Goal: Transaction & Acquisition: Purchase product/service

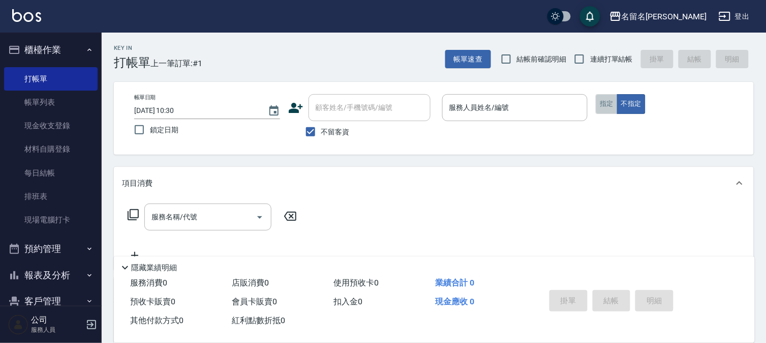
click at [602, 106] on button "指定" at bounding box center [607, 104] width 22 height 20
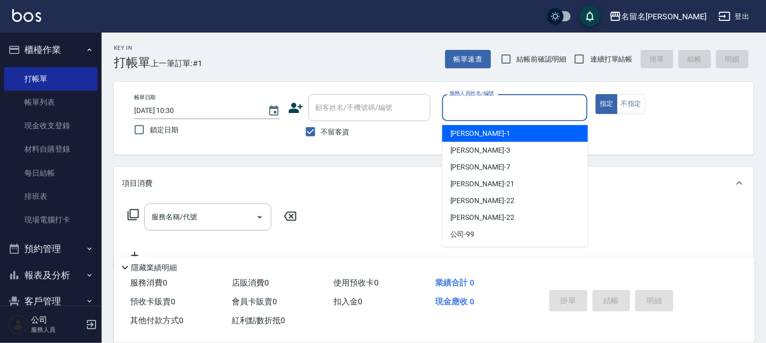
drag, startPoint x: 563, startPoint y: 108, endPoint x: 594, endPoint y: 127, distance: 36.3
click at [563, 108] on input "服務人員姓名/編號" at bounding box center [515, 108] width 137 height 18
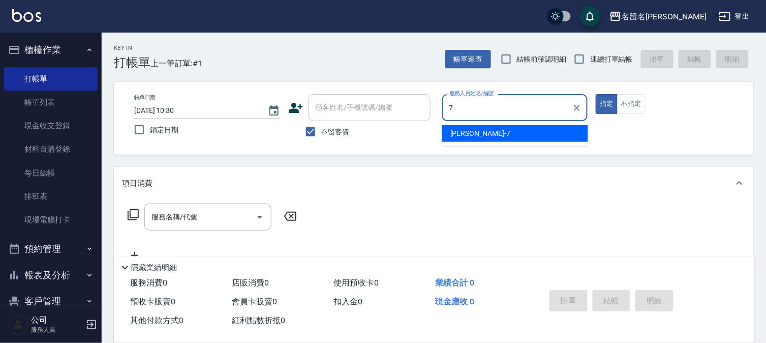
type input "[PERSON_NAME]7"
type button "true"
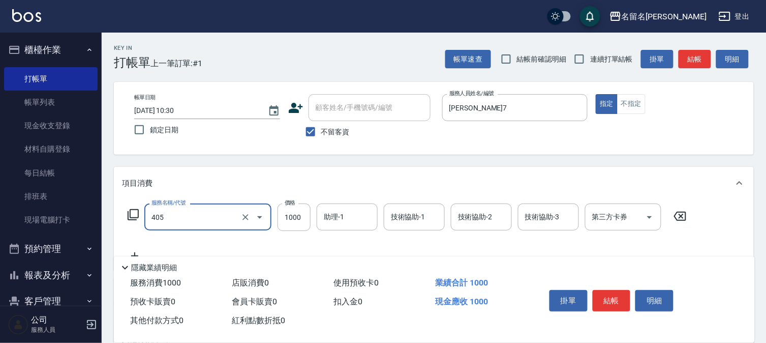
type input "染髮(405)"
type input "2000"
click at [336, 216] on input "助理-1" at bounding box center [347, 217] width 52 height 18
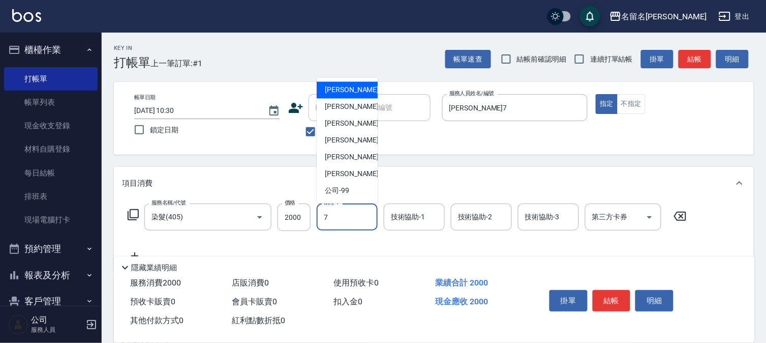
type input "[PERSON_NAME]7"
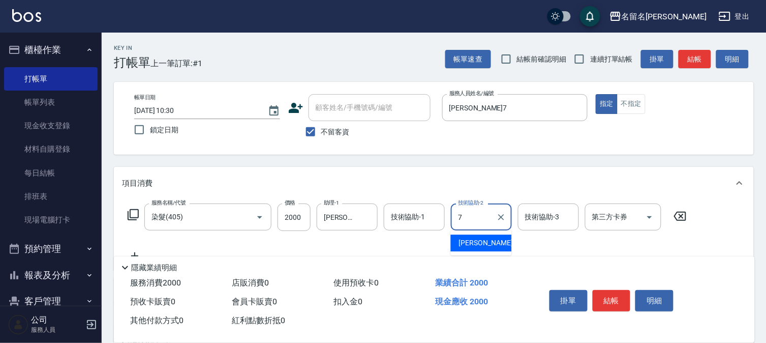
type input "[PERSON_NAME]7"
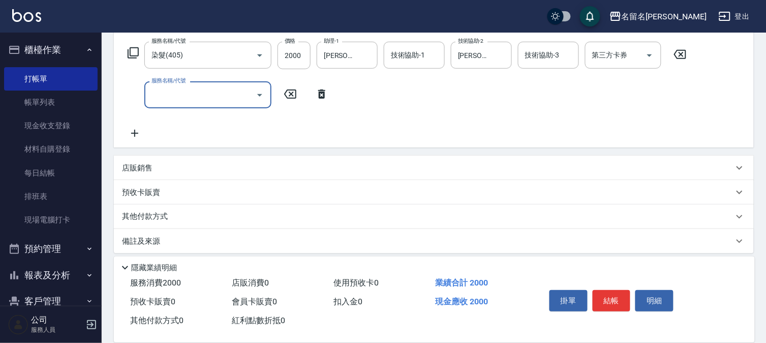
scroll to position [169, 0]
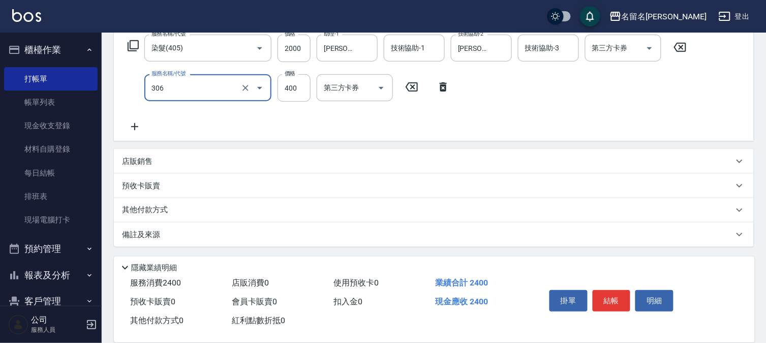
type input "單剪(306)"
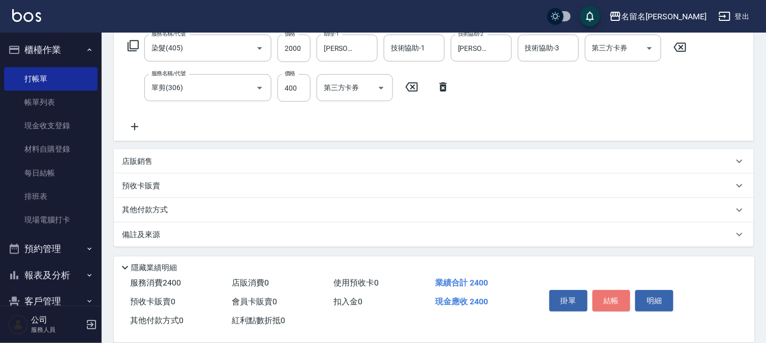
click at [613, 290] on button "結帳" at bounding box center [612, 300] width 38 height 21
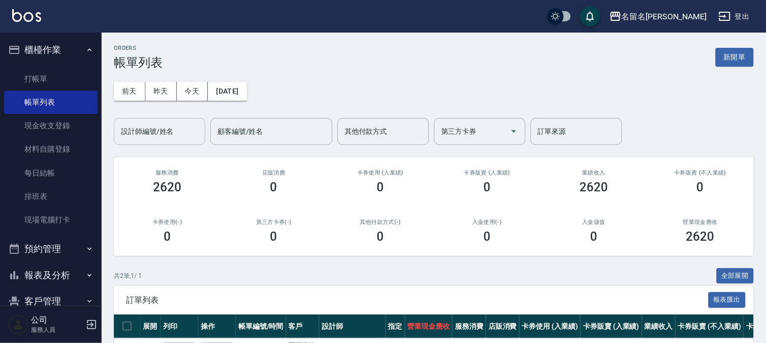
click at [160, 120] on div "設計師編號/姓名" at bounding box center [159, 131] width 91 height 27
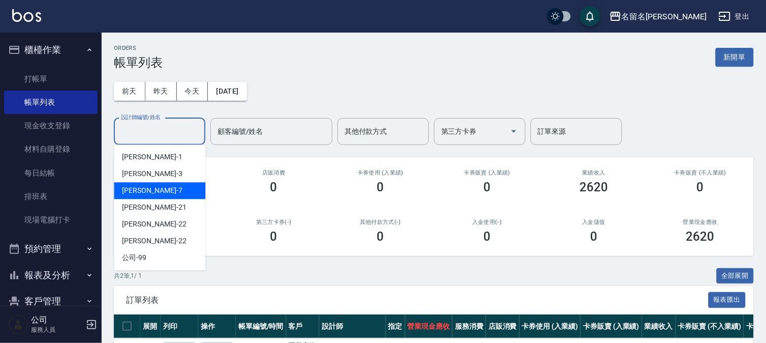
click at [180, 185] on div "[PERSON_NAME]-7" at bounding box center [159, 190] width 91 height 17
type input "[PERSON_NAME]7"
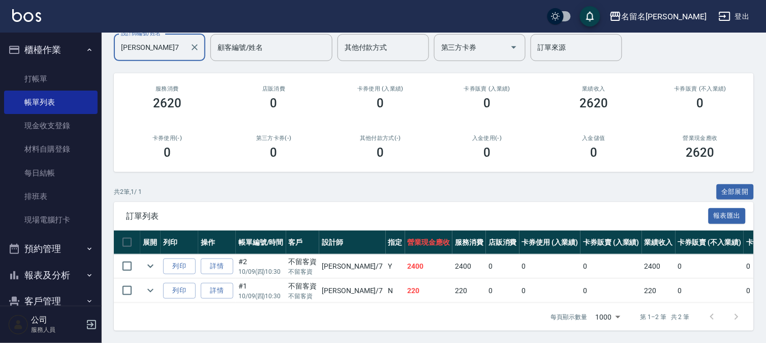
scroll to position [93, 0]
click at [216, 258] on link "詳情" at bounding box center [217, 266] width 33 height 16
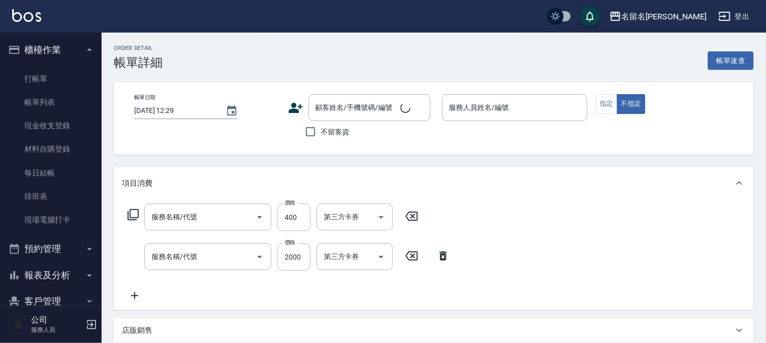
type input "[DATE] 10:30"
checkbox input "true"
type input "[PERSON_NAME]7"
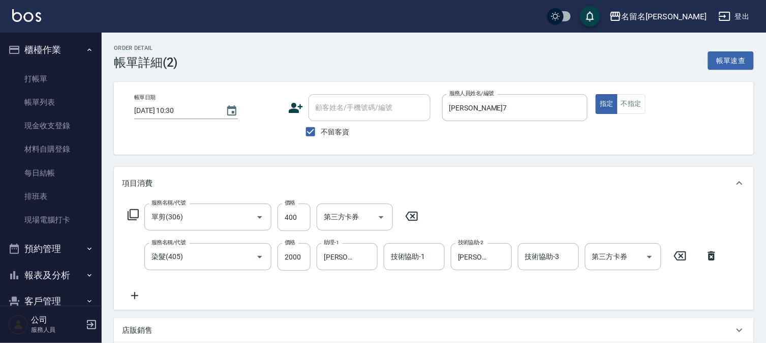
type input "單剪(306)"
type input "染髮(405)"
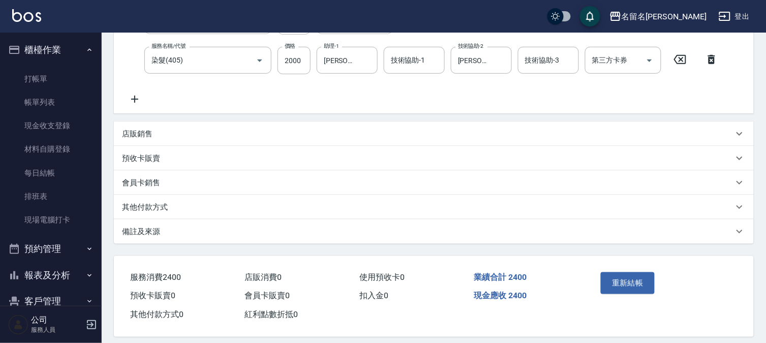
scroll to position [205, 0]
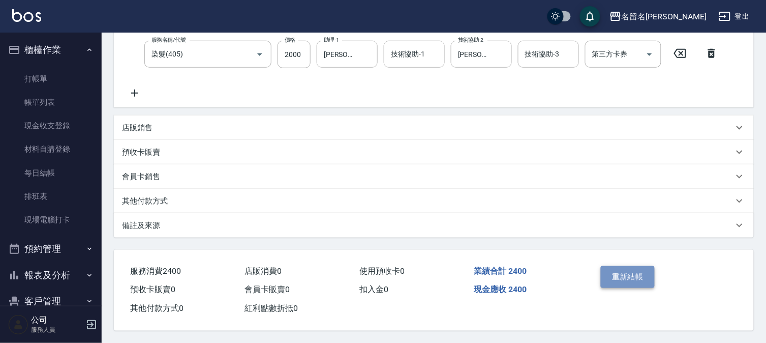
click at [624, 276] on button "重新結帳" at bounding box center [628, 276] width 54 height 21
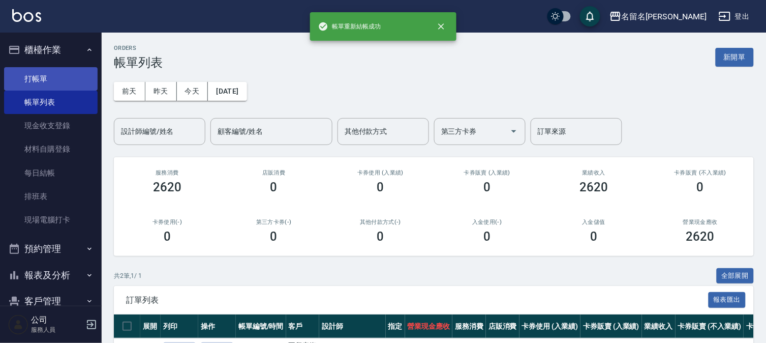
click at [60, 77] on link "打帳單" at bounding box center [51, 78] width 94 height 23
